Goal: Task Accomplishment & Management: Complete application form

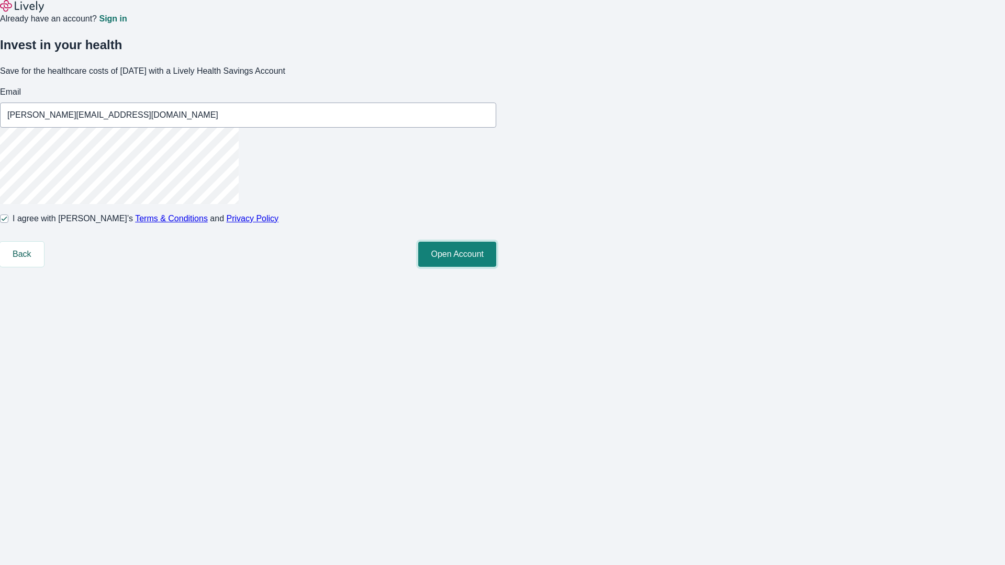
click at [496, 267] on button "Open Account" at bounding box center [457, 254] width 78 height 25
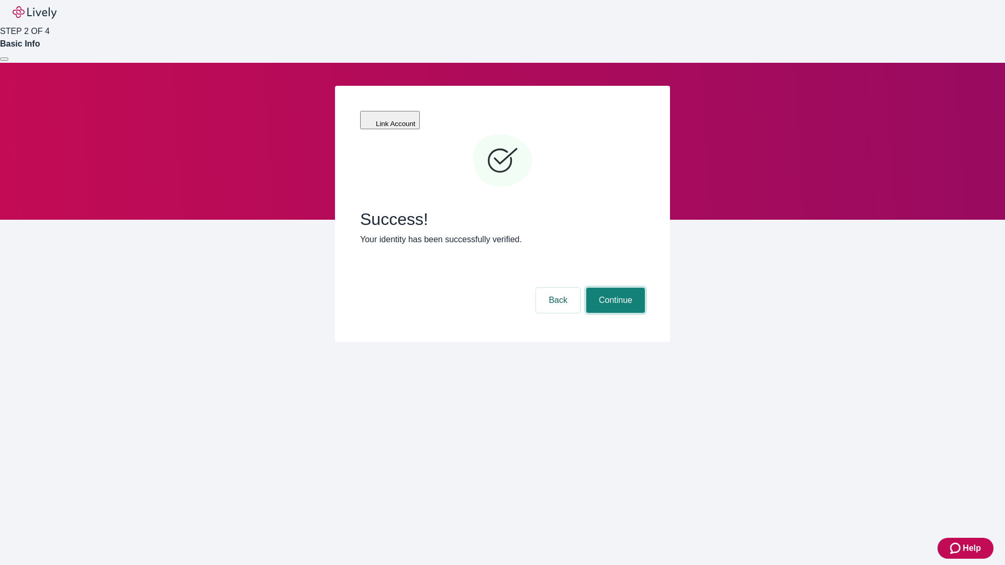
click at [614, 288] on button "Continue" at bounding box center [615, 300] width 59 height 25
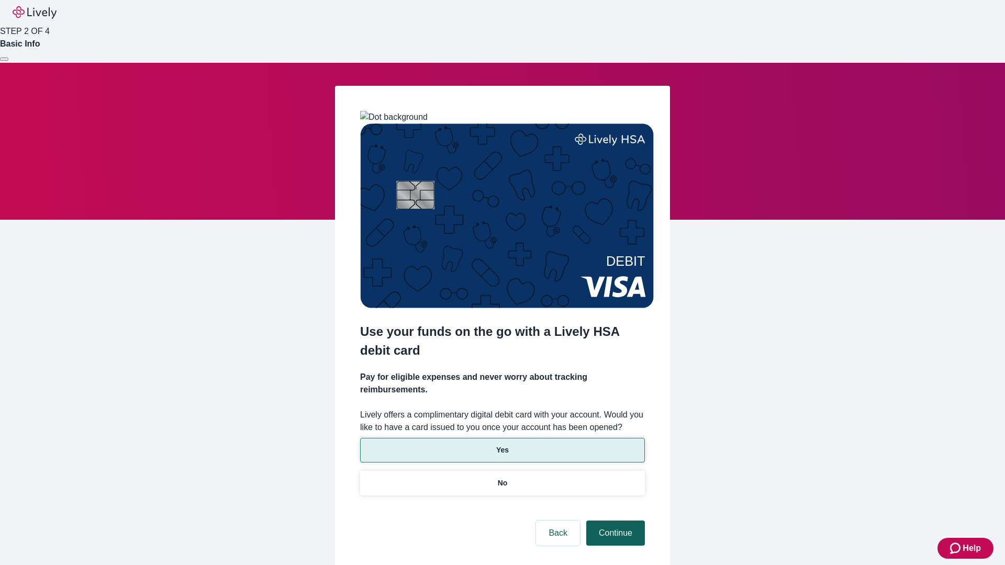
click at [502, 445] on p "Yes" at bounding box center [502, 450] width 13 height 11
click at [614, 521] on button "Continue" at bounding box center [615, 533] width 59 height 25
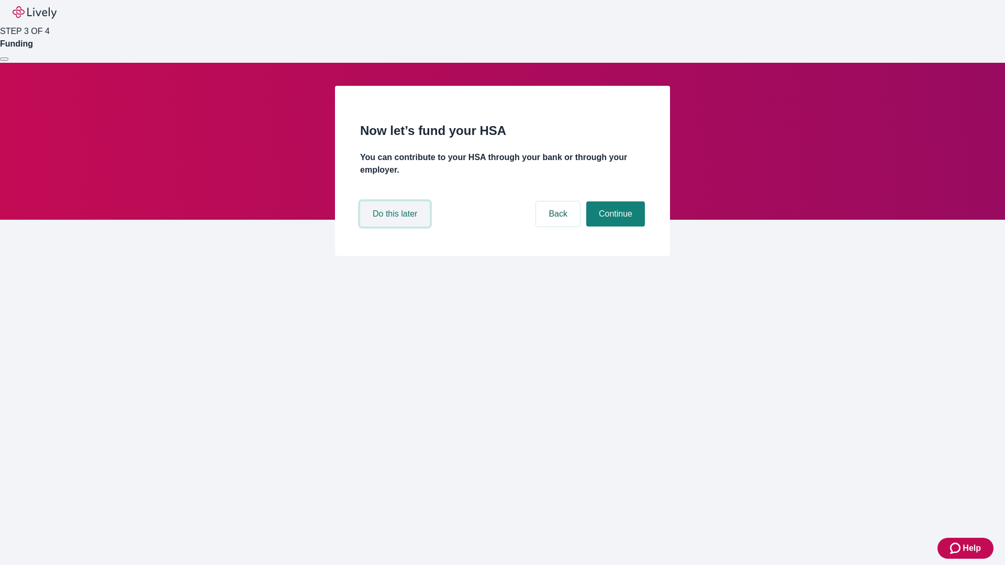
click at [396, 227] on button "Do this later" at bounding box center [395, 214] width 70 height 25
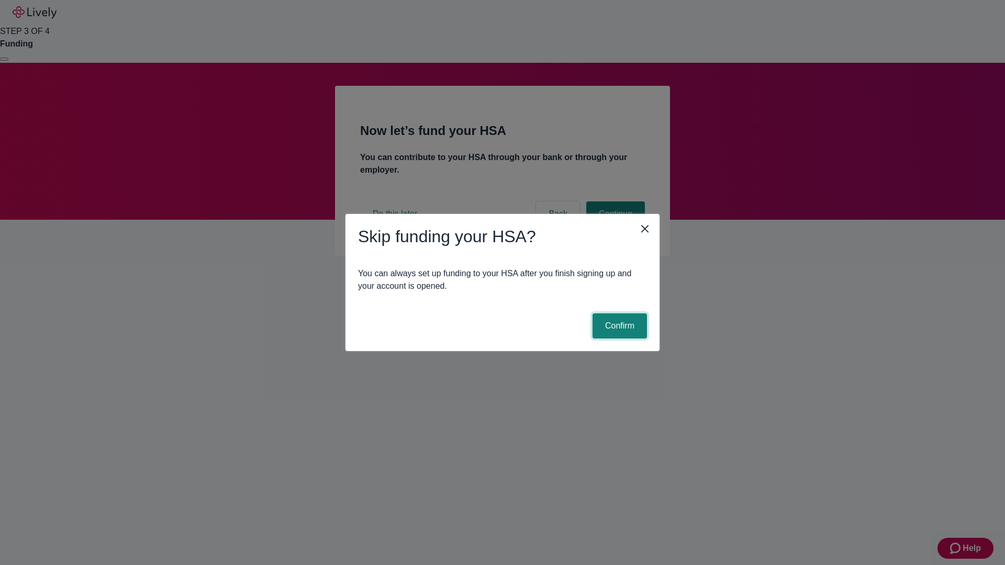
click at [618, 326] on button "Confirm" at bounding box center [620, 326] width 54 height 25
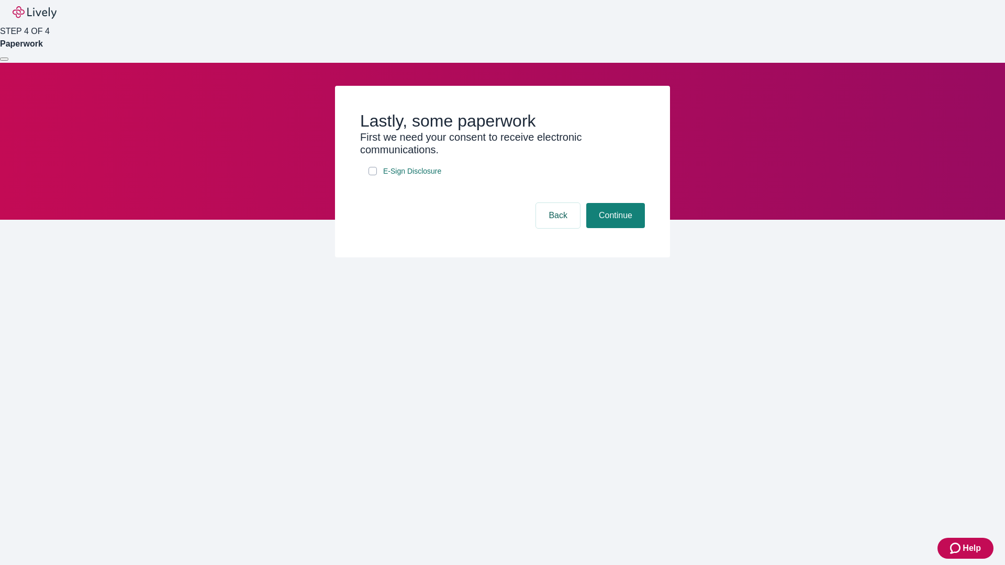
click at [373, 175] on input "E-Sign Disclosure" at bounding box center [373, 171] width 8 height 8
checkbox input "true"
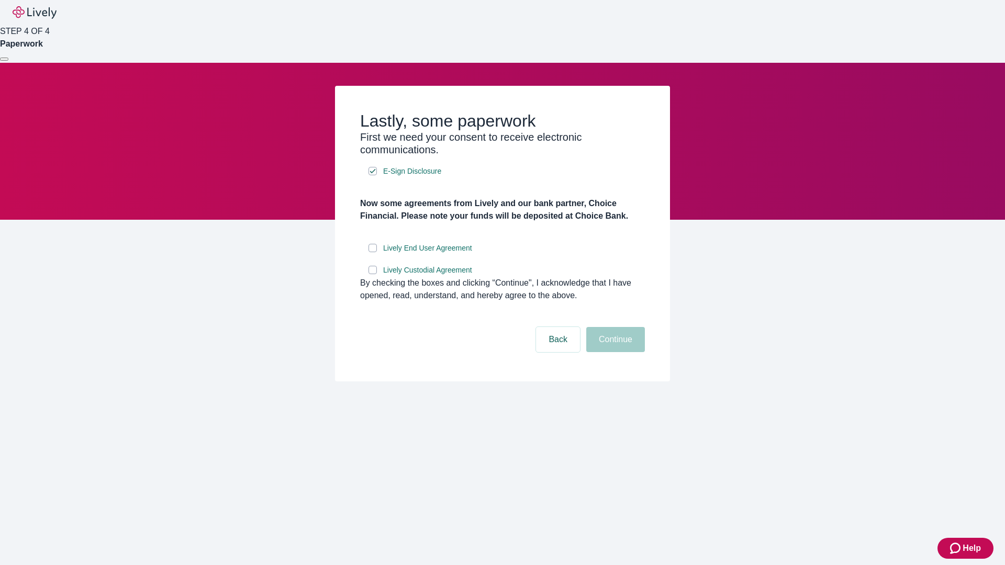
click at [373, 252] on input "Lively End User Agreement" at bounding box center [373, 248] width 8 height 8
checkbox input "true"
click at [373, 274] on input "Lively Custodial Agreement" at bounding box center [373, 270] width 8 height 8
checkbox input "true"
click at [614, 352] on button "Continue" at bounding box center [615, 339] width 59 height 25
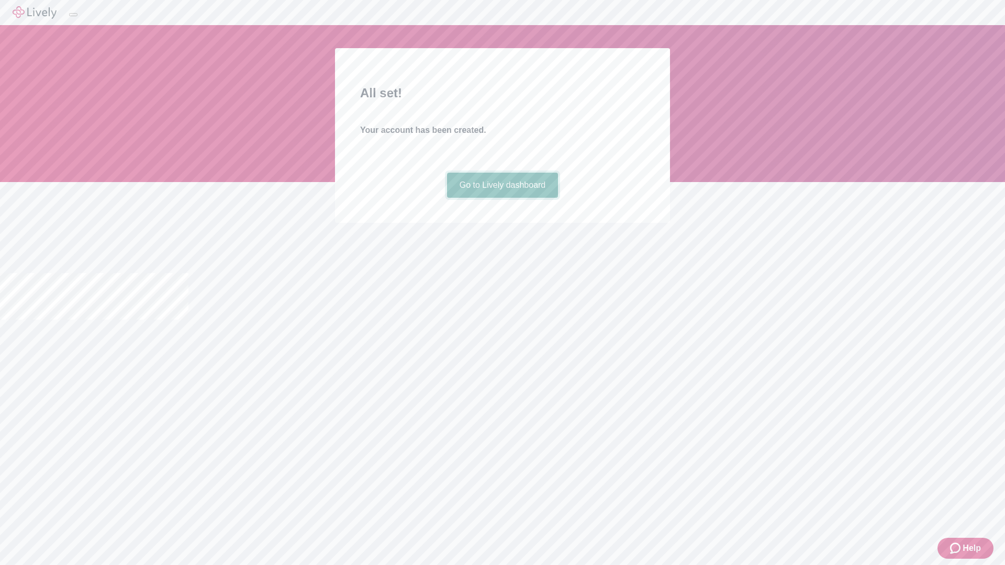
click at [502, 198] on link "Go to Lively dashboard" at bounding box center [503, 185] width 112 height 25
